Goal: Information Seeking & Learning: Learn about a topic

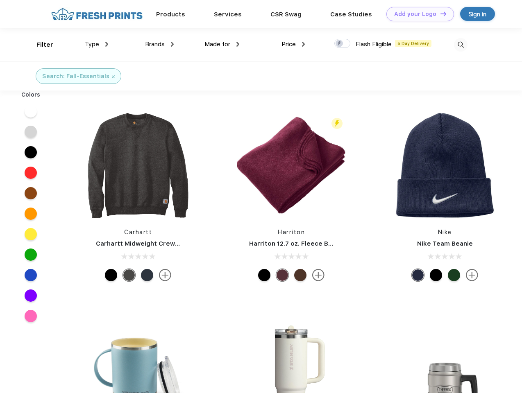
click at [417, 14] on link "Add your Logo Design Tool" at bounding box center [420, 14] width 68 height 14
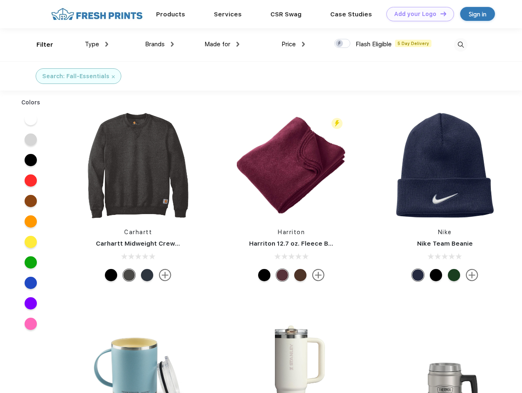
click at [39, 45] on div "Filter" at bounding box center [44, 44] width 17 height 9
click at [97, 44] on span "Type" at bounding box center [92, 44] width 14 height 7
click at [159, 44] on span "Brands" at bounding box center [155, 44] width 20 height 7
click at [222, 44] on span "Made for" at bounding box center [217, 44] width 26 height 7
click at [293, 44] on span "Price" at bounding box center [288, 44] width 14 height 7
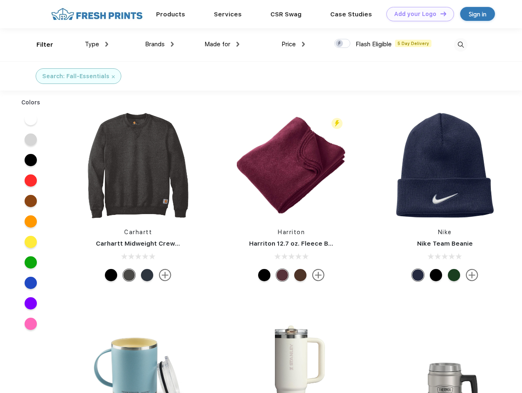
click at [343, 44] on div at bounding box center [342, 43] width 16 height 9
click at [340, 44] on input "checkbox" at bounding box center [336, 41] width 5 height 5
click at [461, 45] on img at bounding box center [461, 45] width 14 height 14
